Goal: Information Seeking & Learning: Learn about a topic

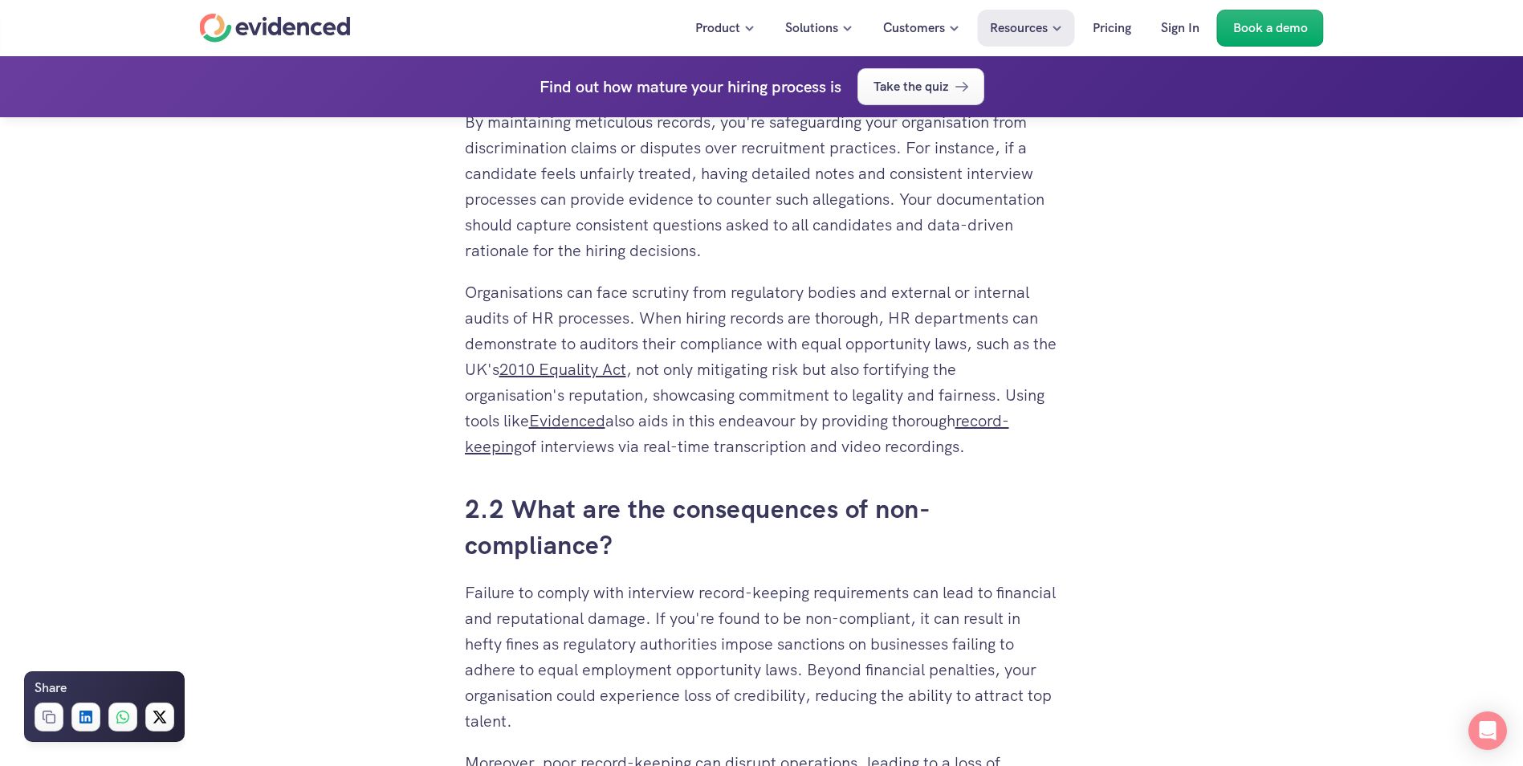
scroll to position [3451, 0]
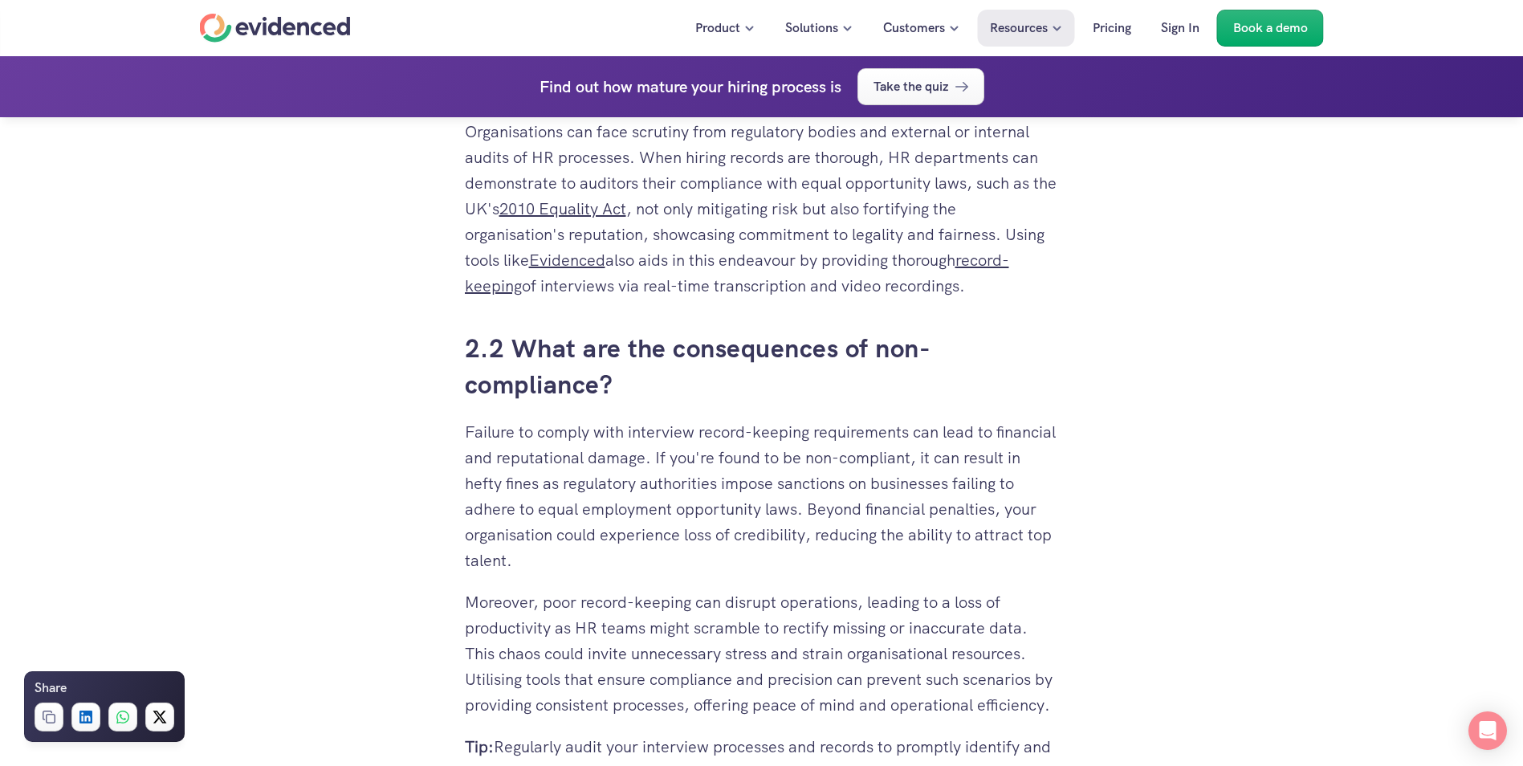
click at [626, 378] on h3 "2.2 What are the consequences of non-compliance?" at bounding box center [762, 367] width 594 height 72
click at [617, 380] on h3 "2.2 What are the consequences of non-compliance?" at bounding box center [762, 367] width 594 height 72
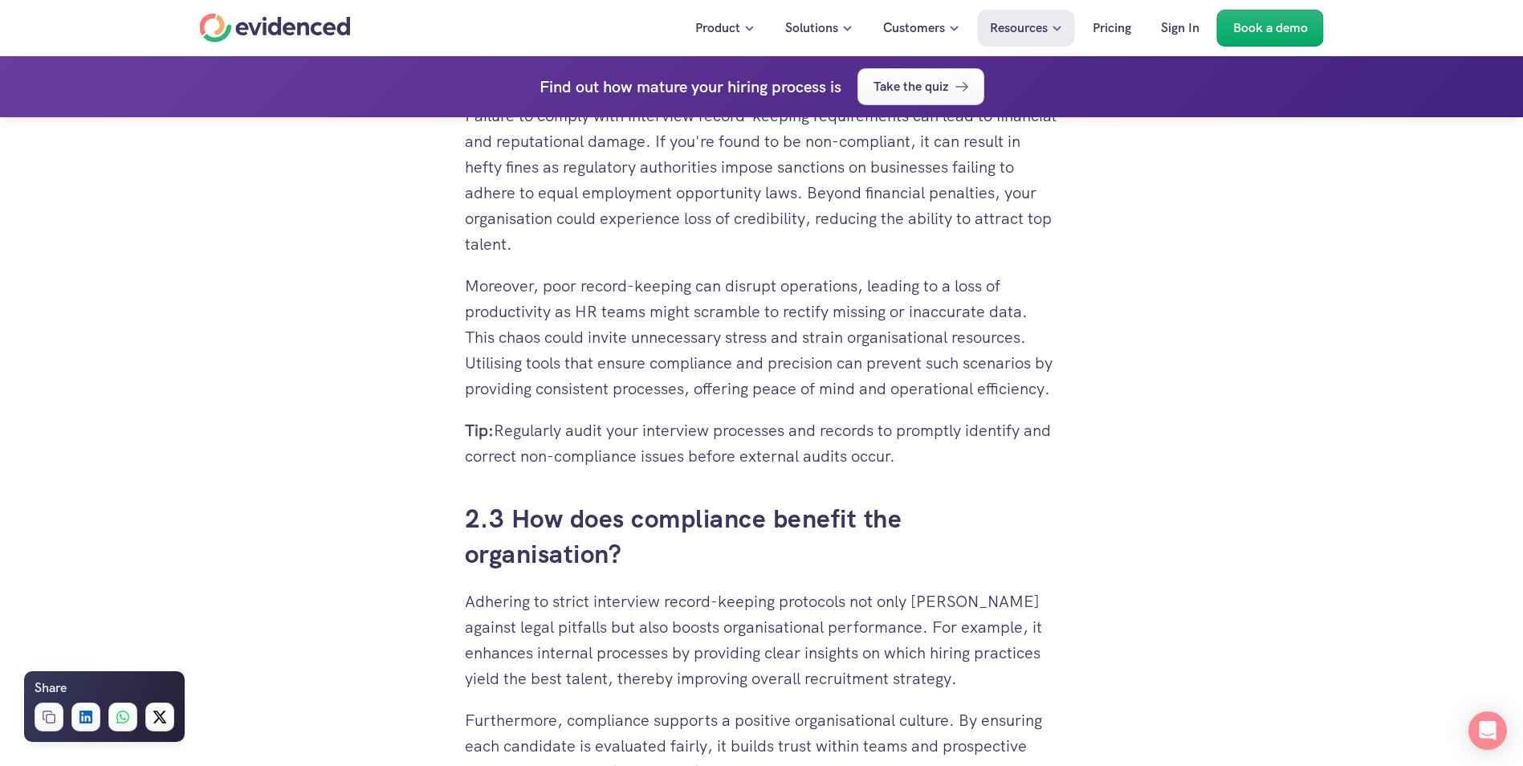
scroll to position [3772, 0]
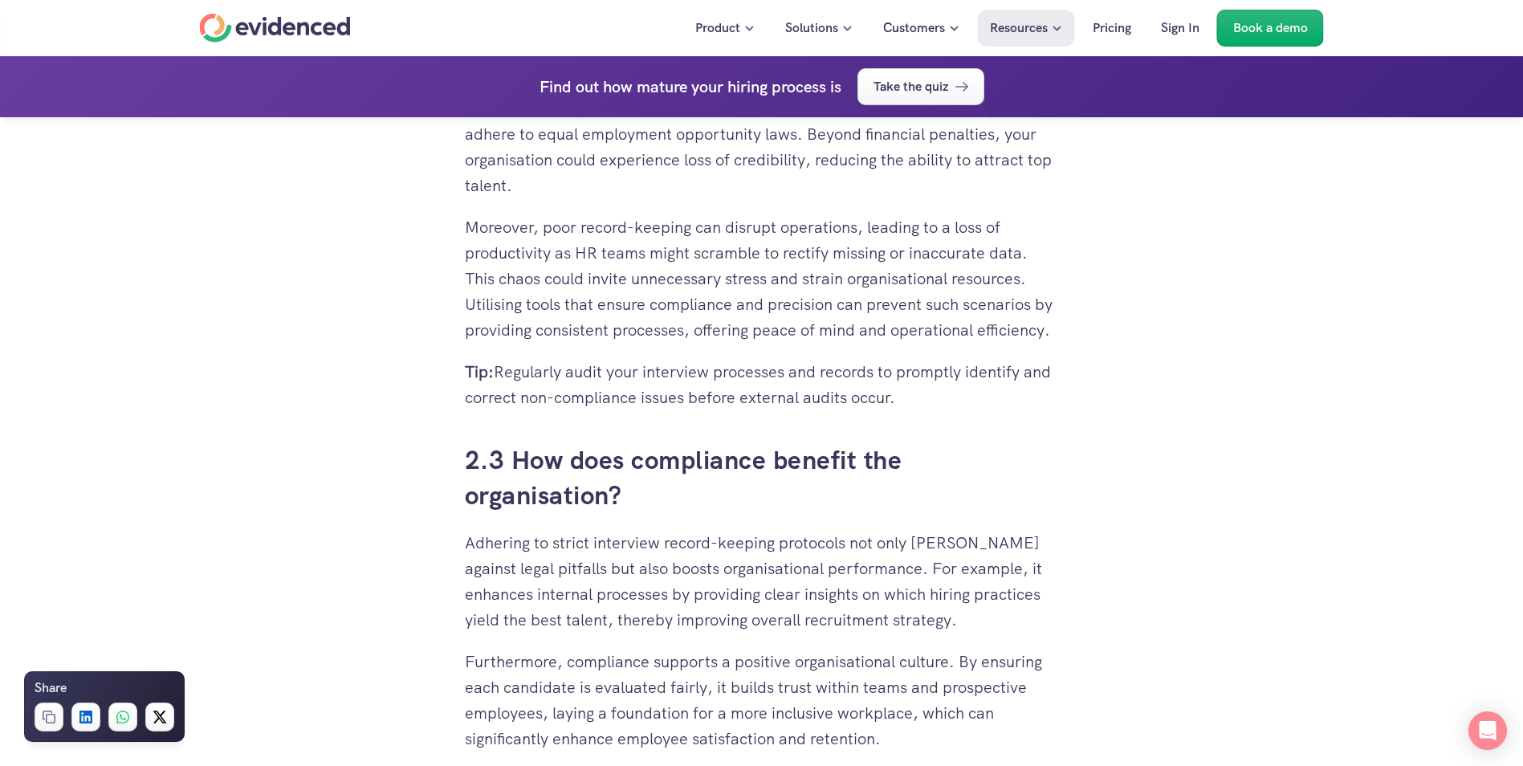
scroll to position [4013, 0]
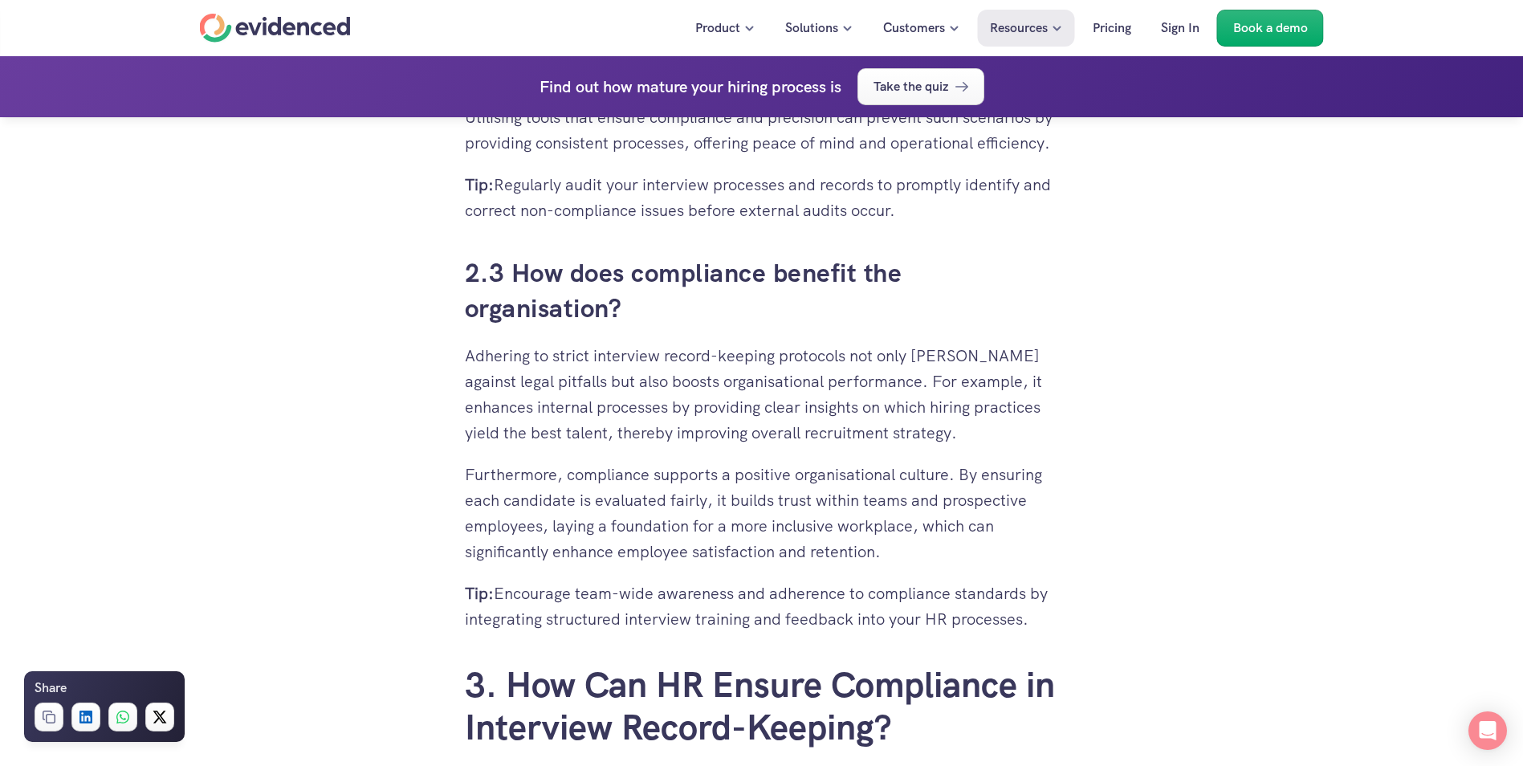
click at [804, 441] on p "Adhering to strict interview record-keeping protocols not only [PERSON_NAME] ag…" at bounding box center [762, 394] width 594 height 103
click at [860, 380] on p "Adhering to strict interview record-keeping protocols not only [PERSON_NAME] ag…" at bounding box center [762, 394] width 594 height 103
click at [817, 539] on p "Furthermore, compliance supports a positive organisational culture. By ensuring…" at bounding box center [762, 512] width 594 height 103
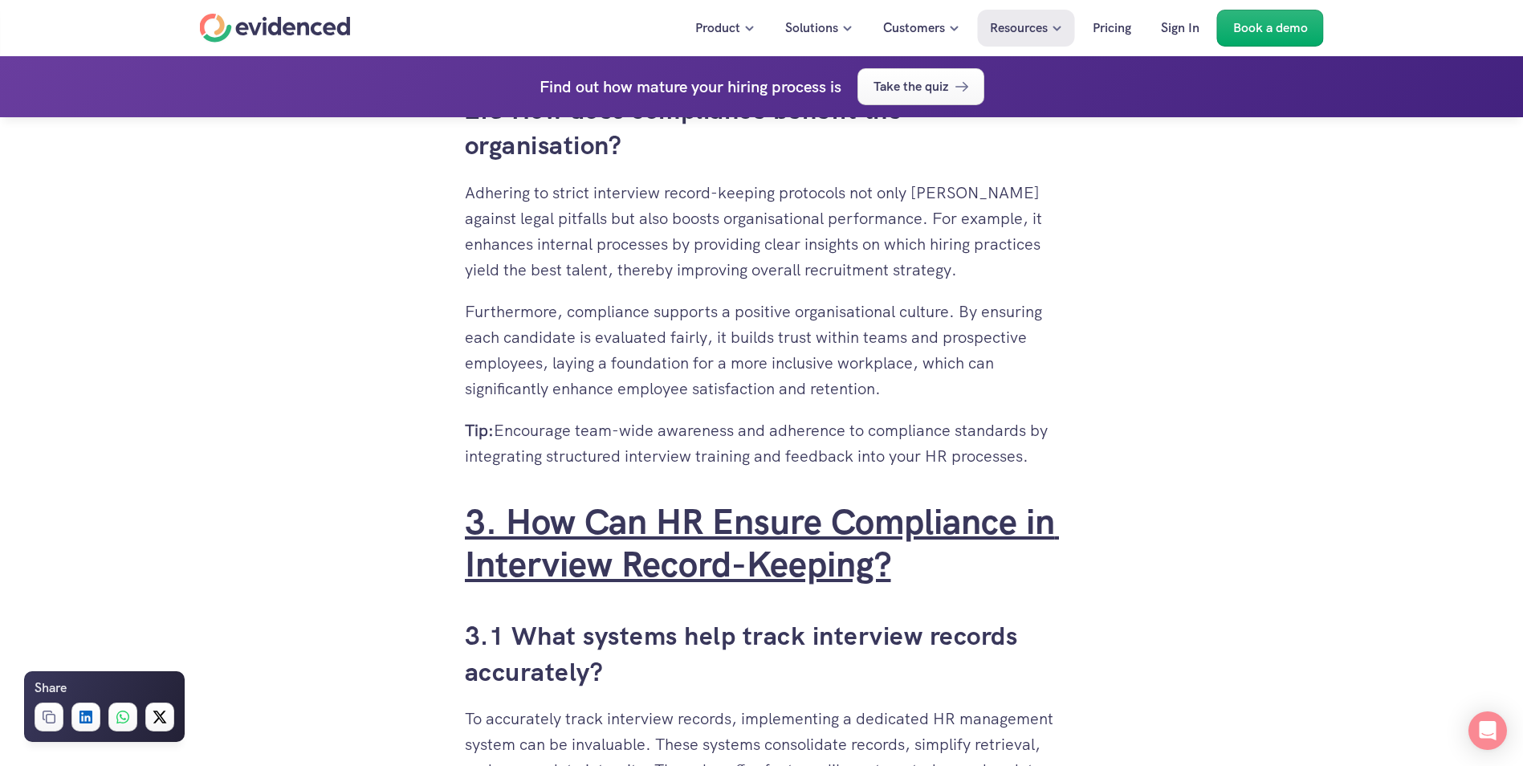
scroll to position [4334, 0]
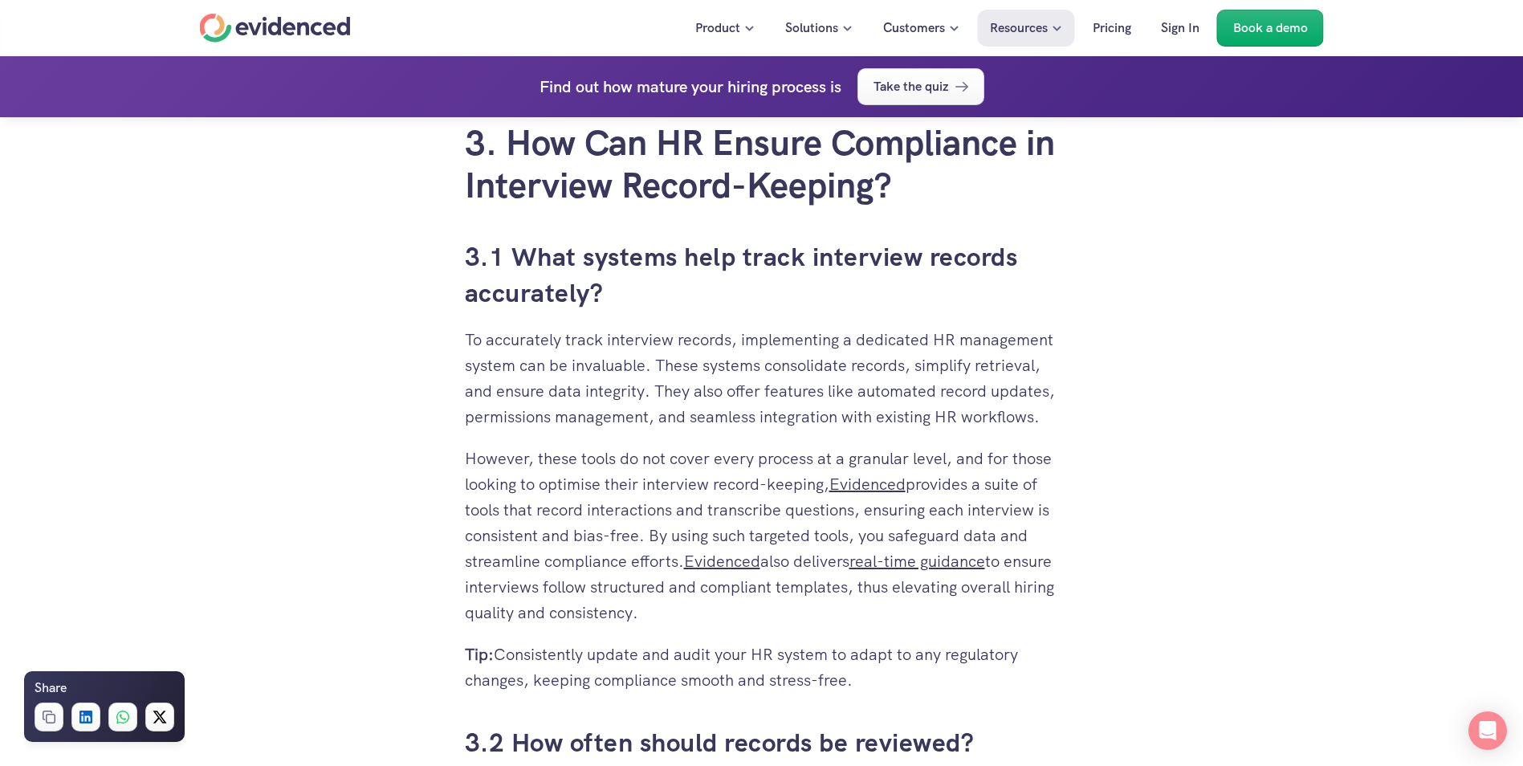
scroll to position [4575, 0]
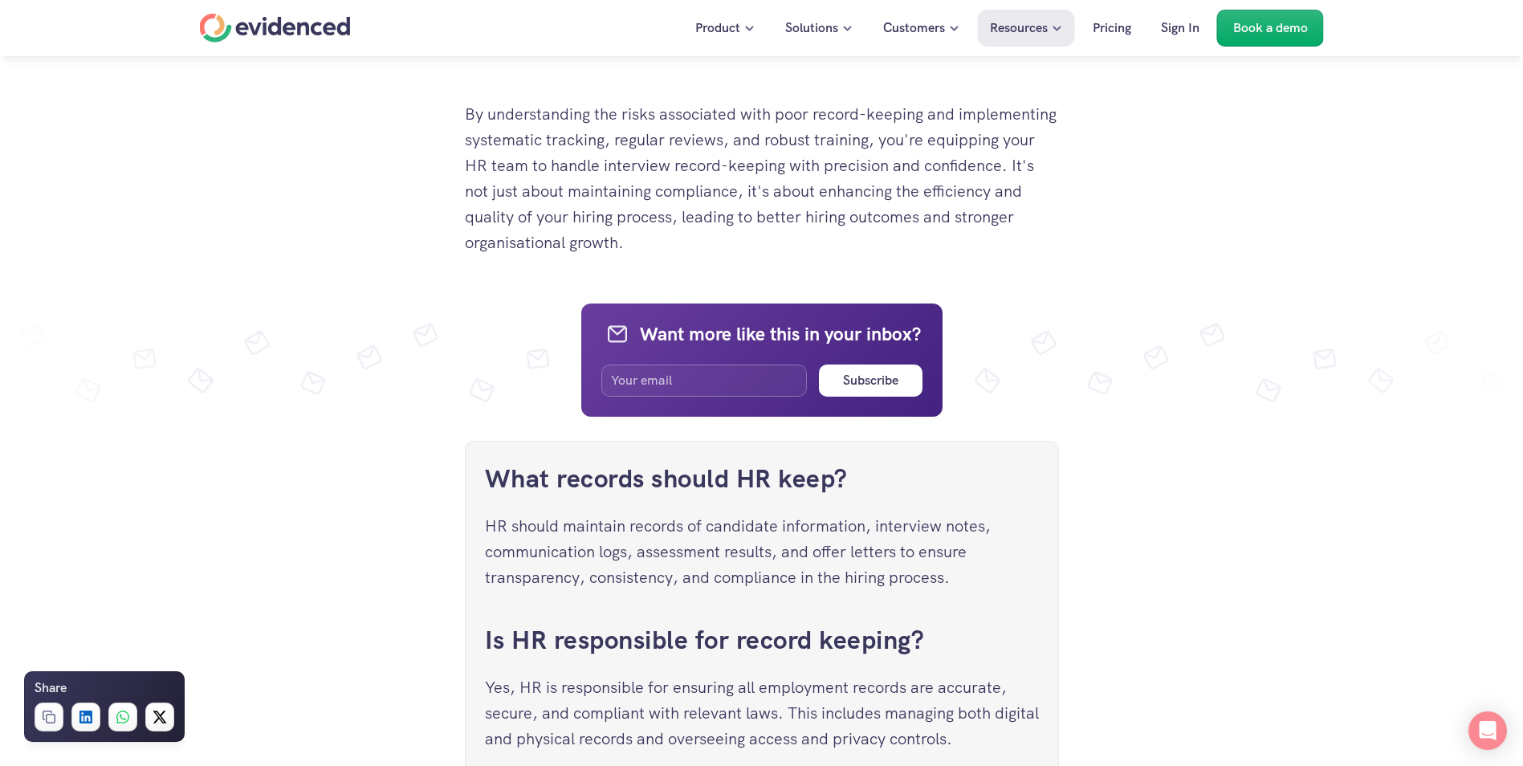
scroll to position [6260, 0]
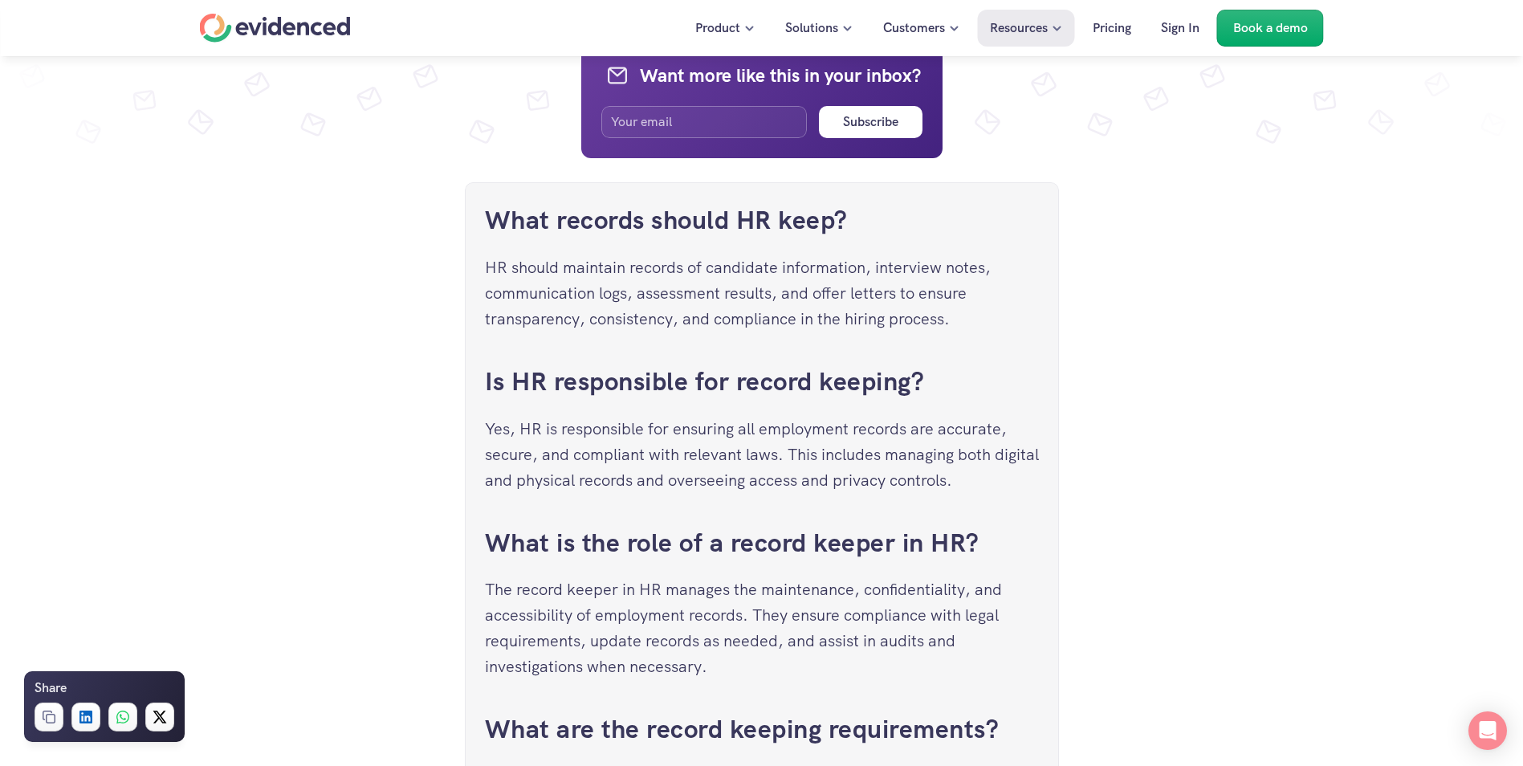
drag, startPoint x: 252, startPoint y: 282, endPoint x: 10, endPoint y: 120, distance: 290.5
